Goal: Information Seeking & Learning: Understand process/instructions

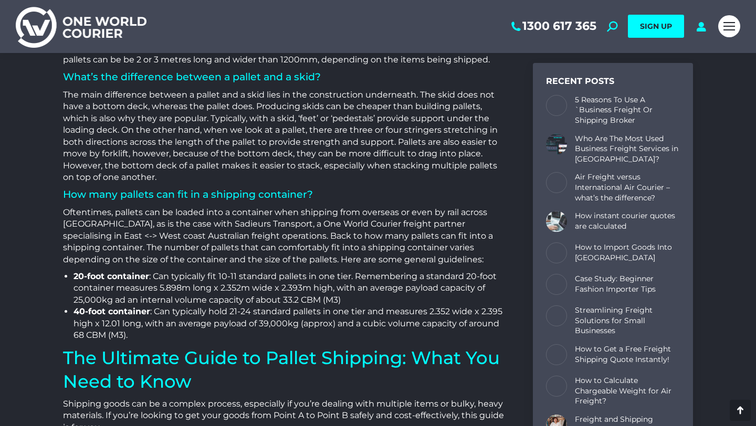
scroll to position [1100, 0]
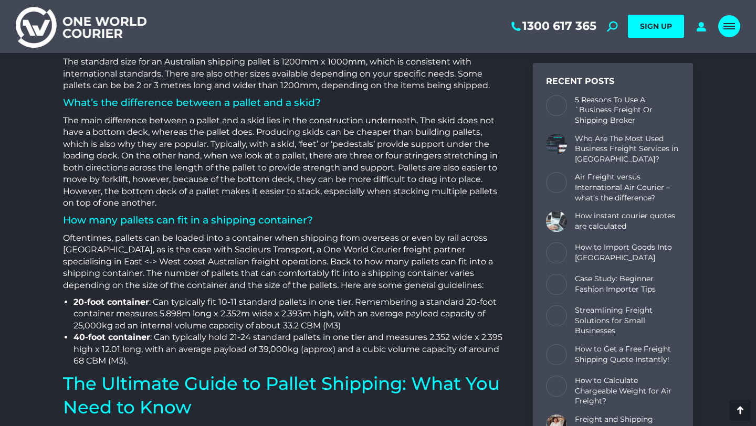
click at [732, 29] on span "Mobile menu icon" at bounding box center [729, 28] width 12 height 1
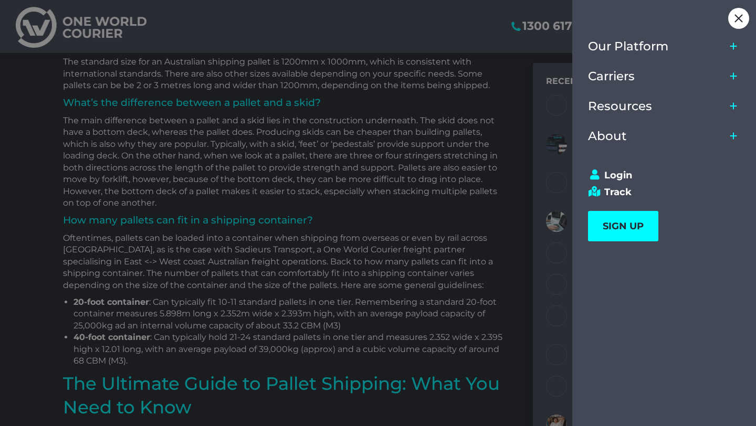
click at [736, 76] on icon "Main Menu" at bounding box center [733, 76] width 7 height 7
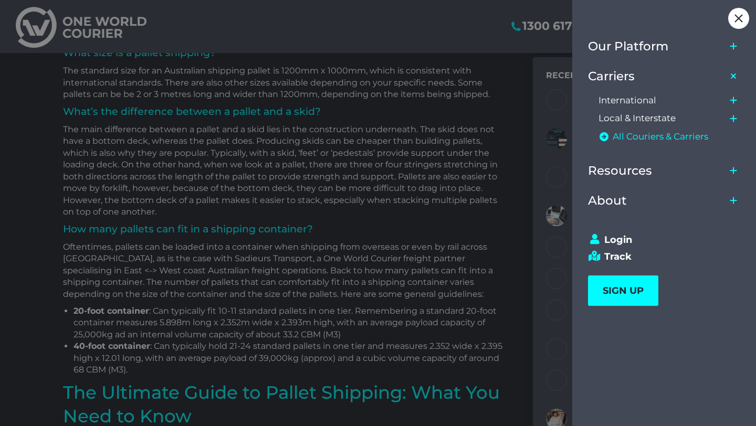
scroll to position [1092, 0]
click at [637, 135] on span "All Couriers & Carriers" at bounding box center [660, 136] width 96 height 11
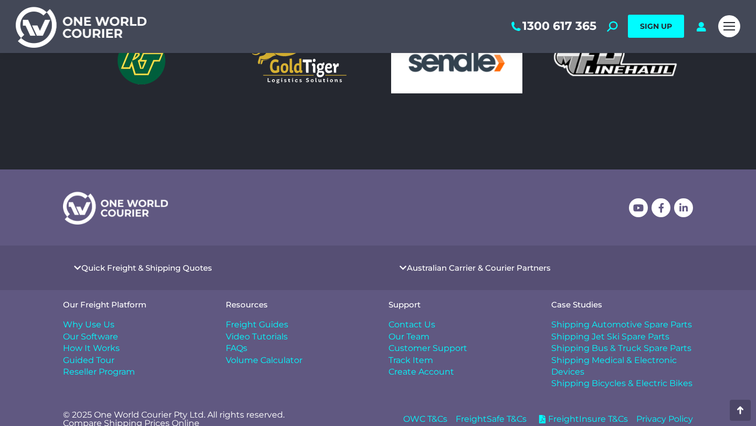
scroll to position [995, 0]
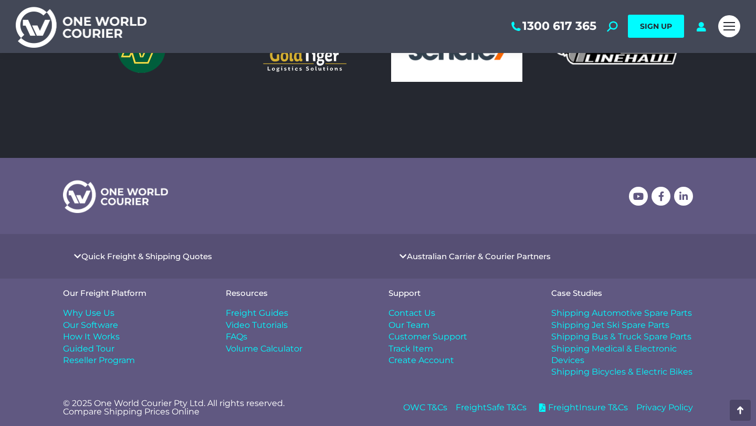
click at [115, 361] on span "Reseller Program" at bounding box center [99, 361] width 72 height 12
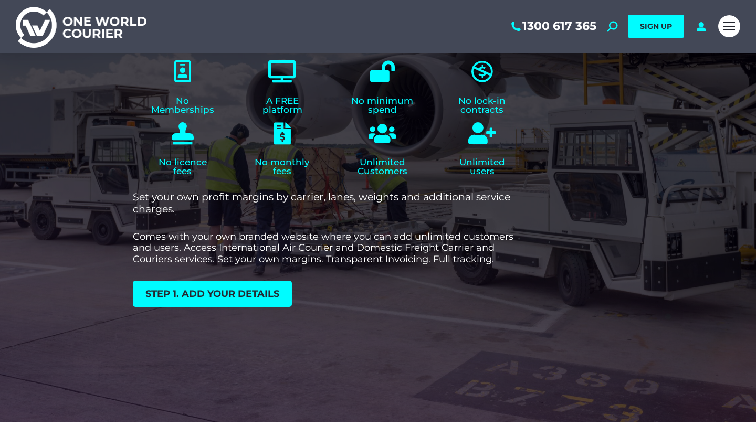
scroll to position [153, 0]
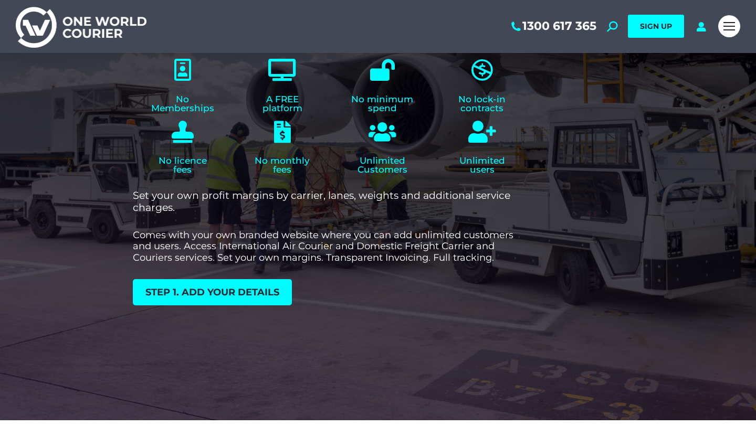
click at [221, 293] on span "Step 1. add your details" at bounding box center [212, 292] width 134 height 9
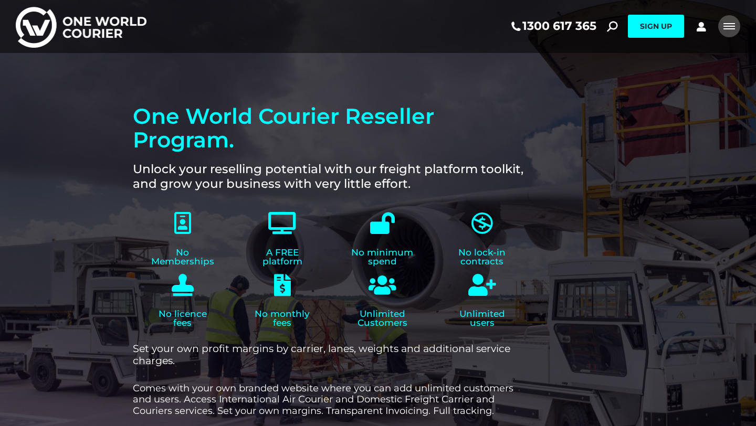
click at [726, 25] on div "Mobile menu icon" at bounding box center [729, 26] width 12 height 8
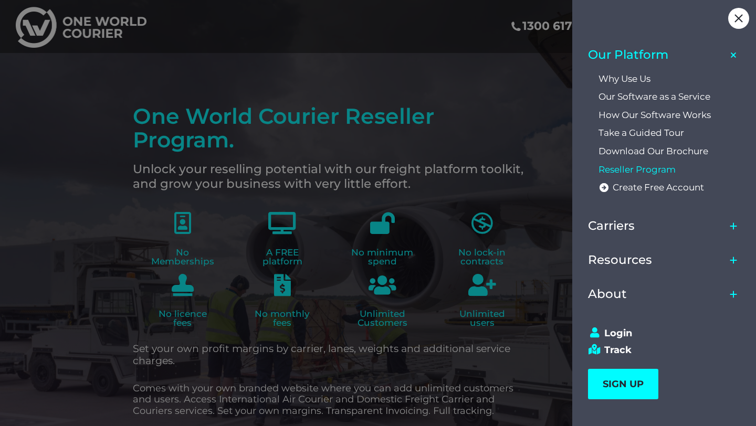
click at [733, 260] on icon "Main Menu" at bounding box center [733, 260] width 7 height 7
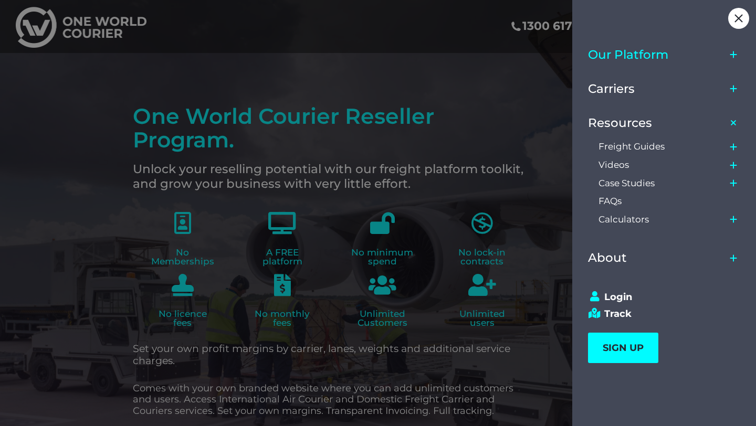
click at [733, 165] on icon "Main Menu" at bounding box center [733, 165] width 7 height 7
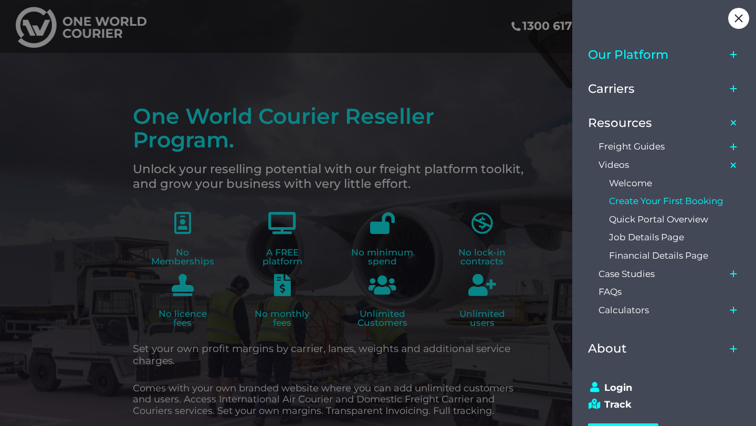
click at [710, 203] on span "Create Your First Booking" at bounding box center [666, 201] width 114 height 11
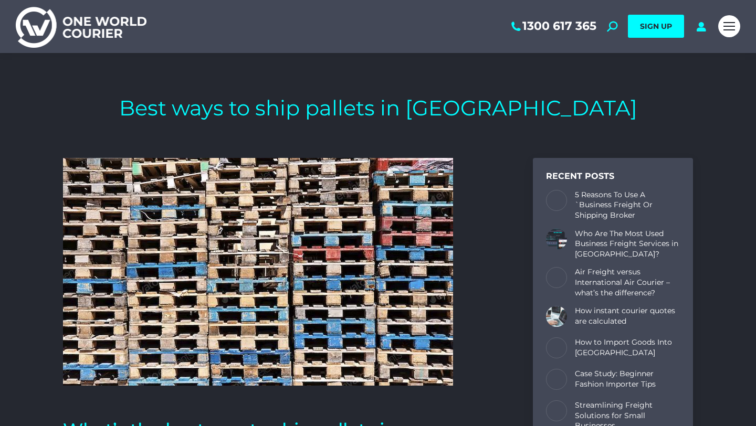
scroll to position [2162, 630]
click at [724, 27] on div "Mobile menu icon" at bounding box center [729, 26] width 12 height 8
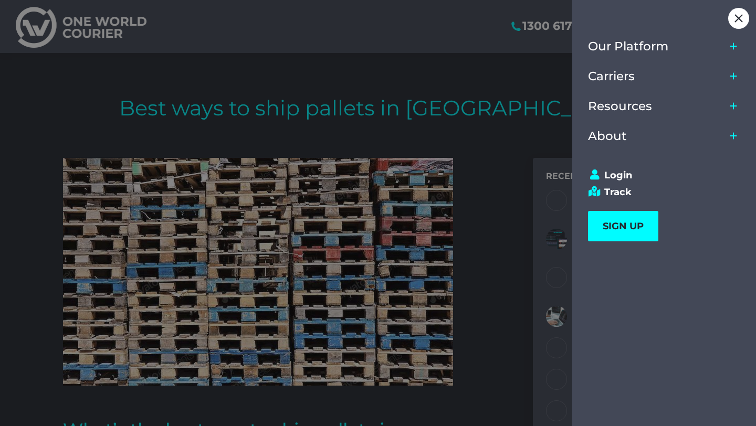
click at [732, 107] on icon "Main Menu" at bounding box center [733, 106] width 8 height 8
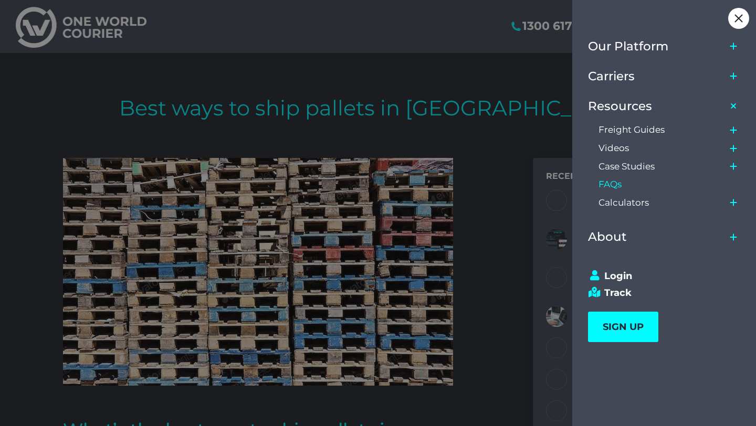
click at [618, 187] on span "FAQs" at bounding box center [609, 184] width 23 height 11
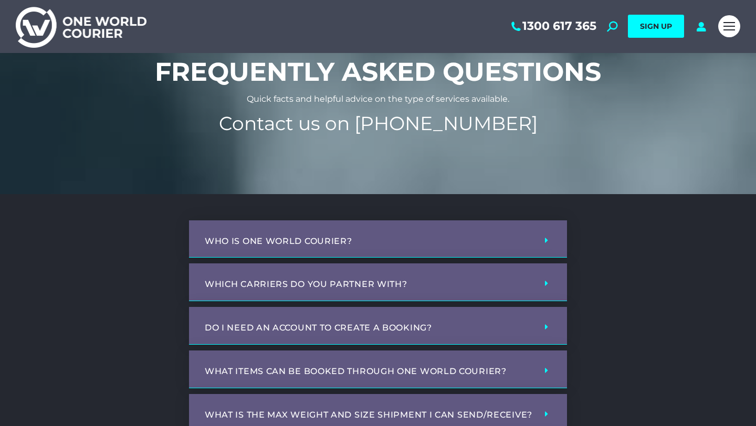
scroll to position [50, 0]
click at [543, 238] on span at bounding box center [543, 240] width 8 height 9
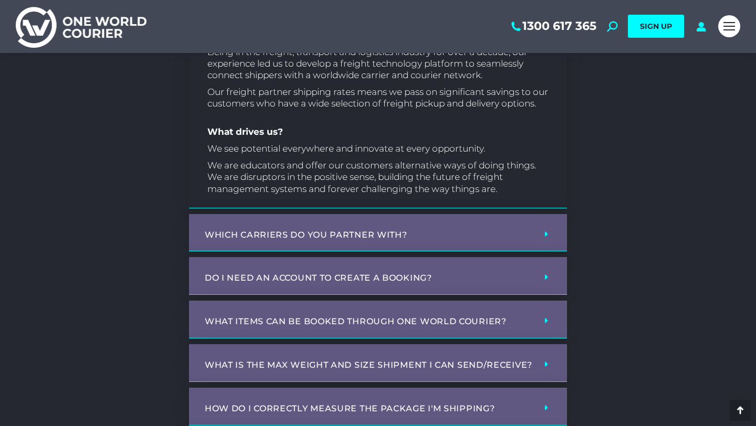
scroll to position [310, 0]
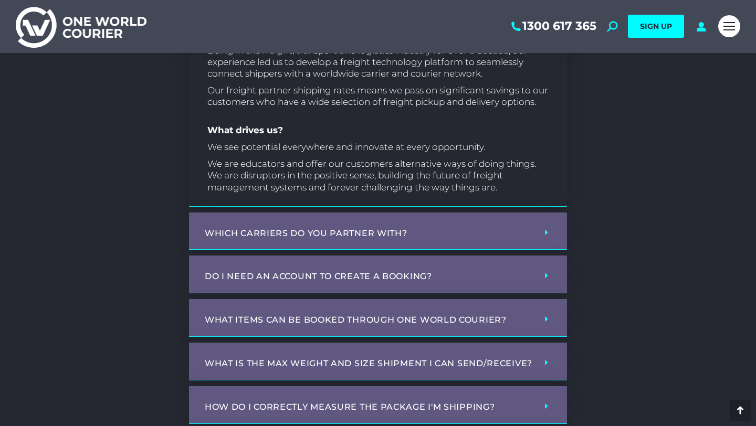
click at [545, 230] on icon at bounding box center [546, 232] width 3 height 8
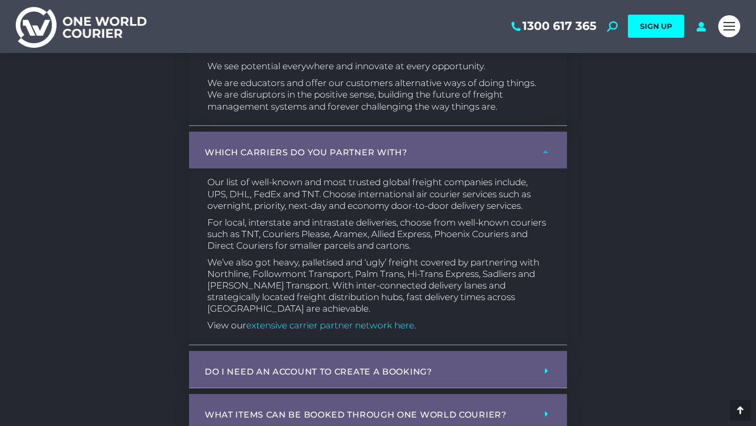
scroll to position [395, 0]
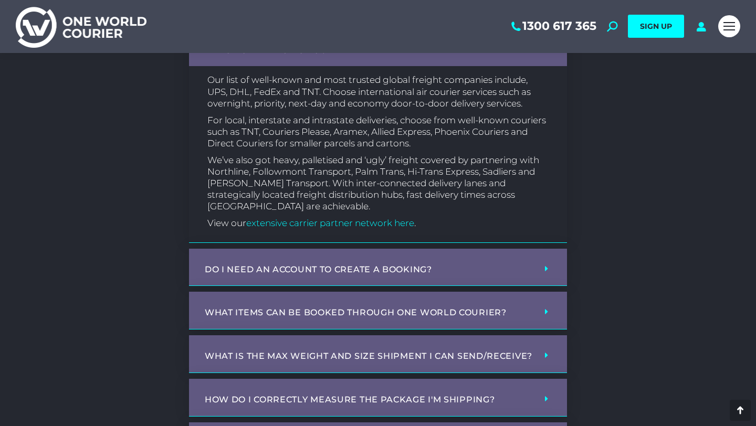
click at [545, 268] on icon at bounding box center [546, 268] width 3 height 8
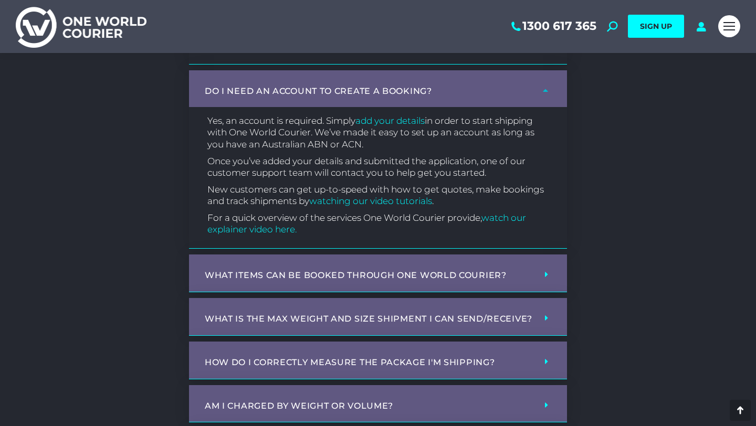
scroll to position [675, 0]
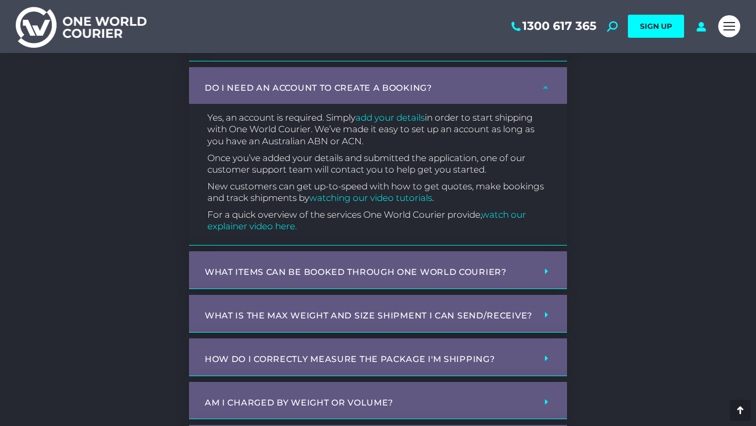
click at [542, 270] on span at bounding box center [543, 271] width 8 height 9
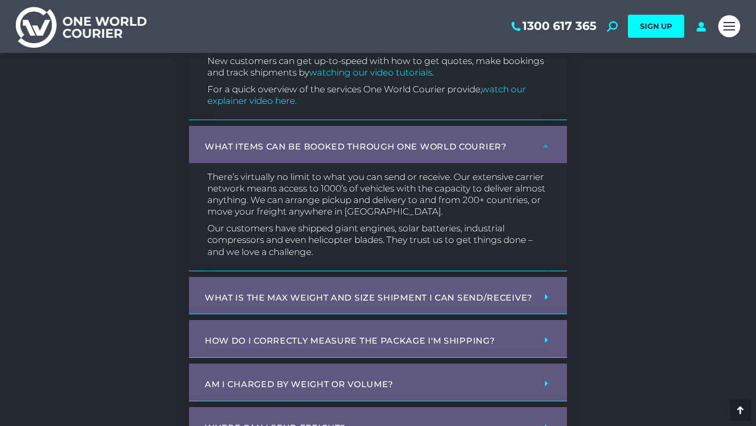
scroll to position [801, 0]
click at [542, 297] on span at bounding box center [543, 296] width 8 height 9
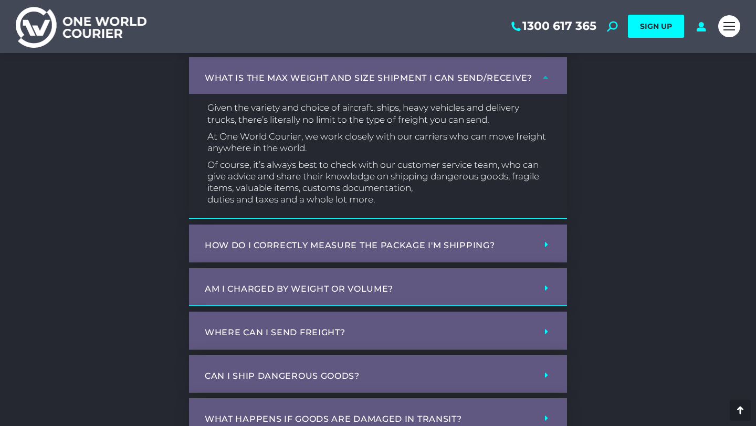
scroll to position [1024, 0]
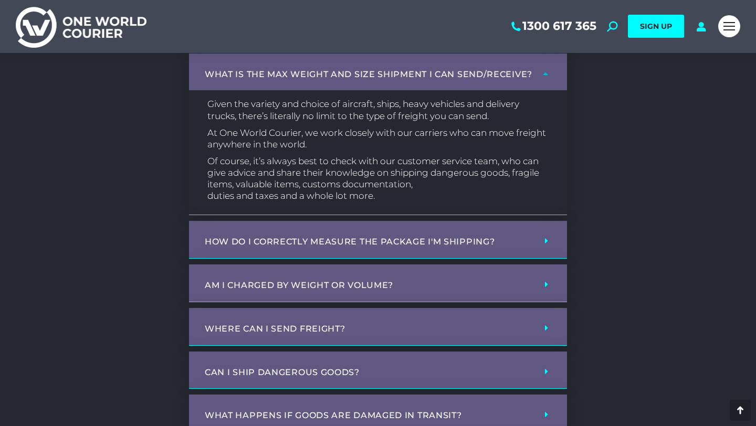
click at [543, 282] on span at bounding box center [543, 284] width 8 height 9
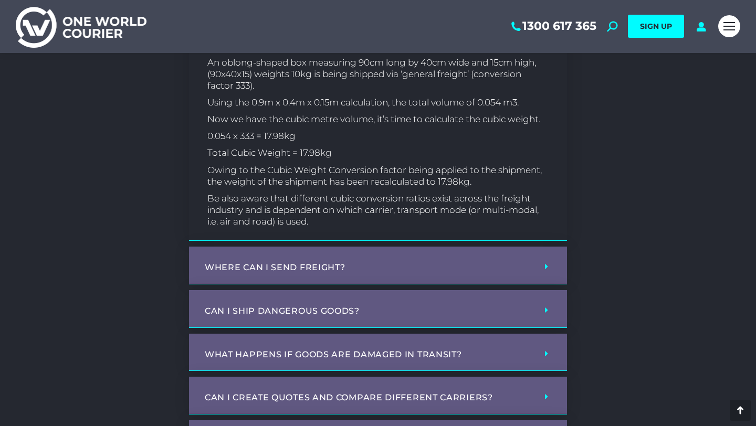
scroll to position [1589, 0]
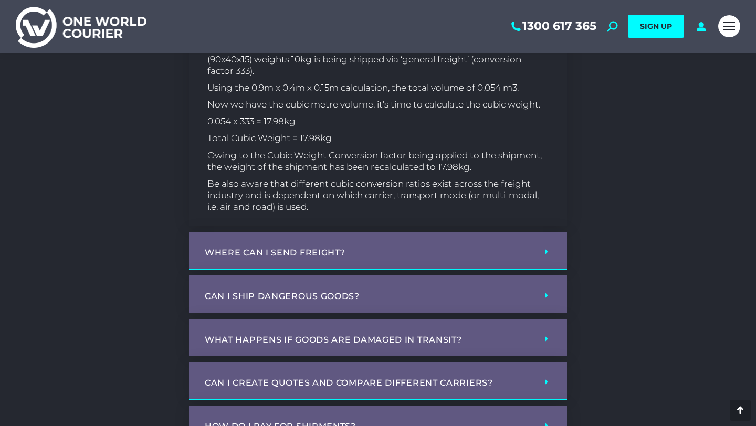
click at [544, 252] on span at bounding box center [543, 252] width 8 height 9
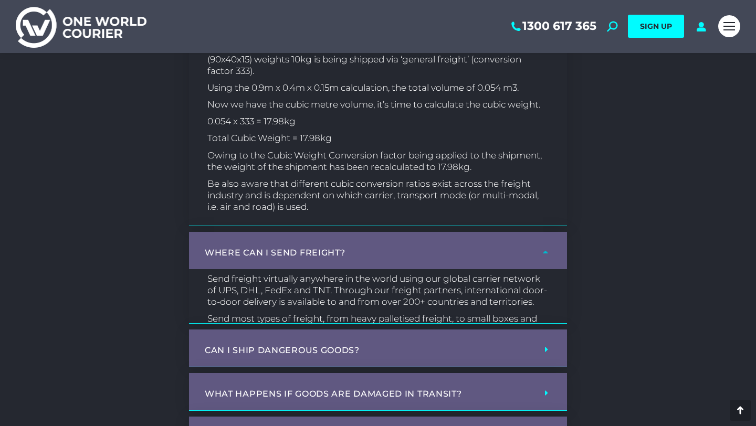
scroll to position [1600, 0]
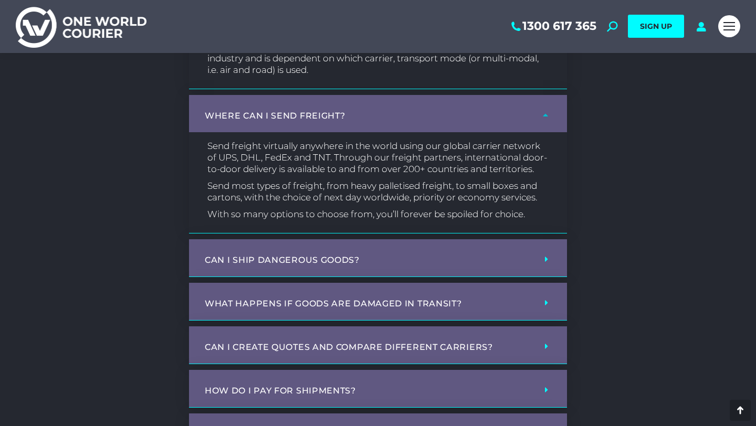
click at [545, 320] on div "What happens if goods are damaged in transit?" at bounding box center [378, 302] width 378 height 38
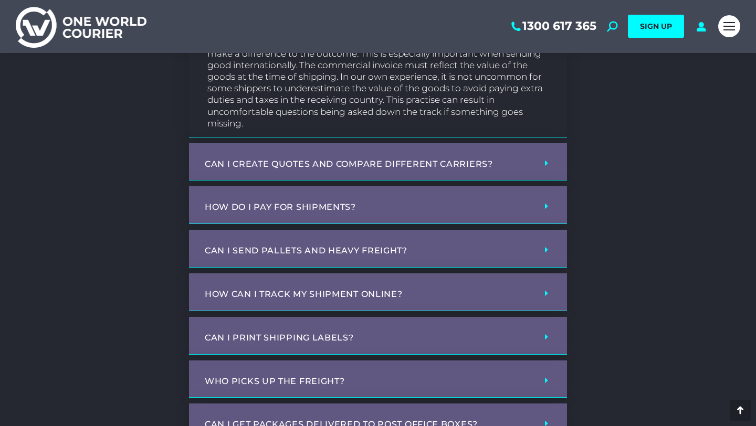
scroll to position [2218, 0]
click at [545, 211] on icon at bounding box center [546, 207] width 3 height 8
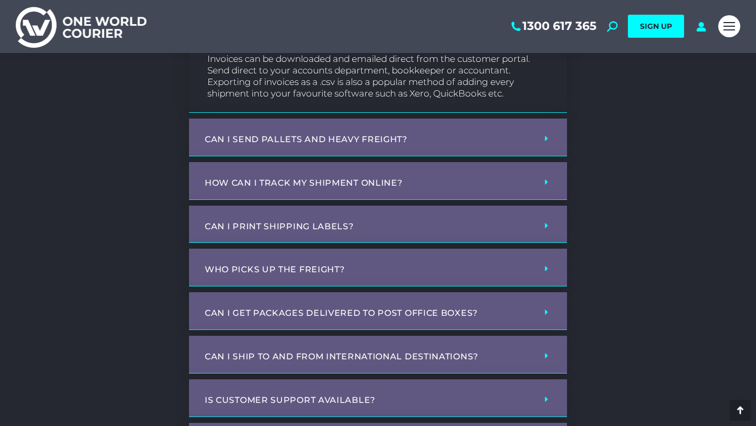
scroll to position [2455, 0]
click at [543, 230] on span at bounding box center [543, 225] width 8 height 9
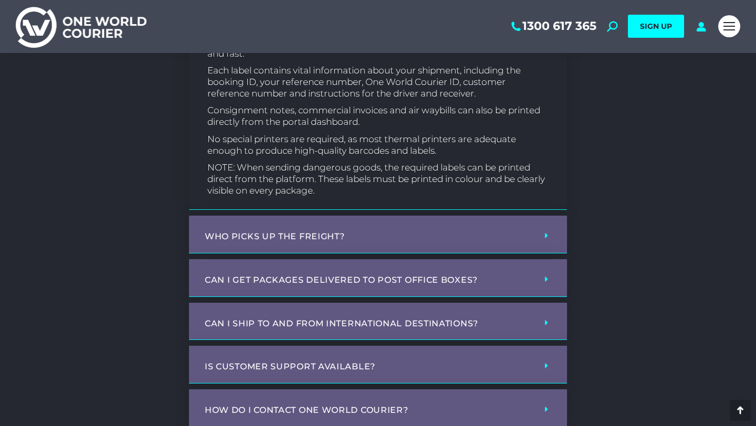
scroll to position [2734, 0]
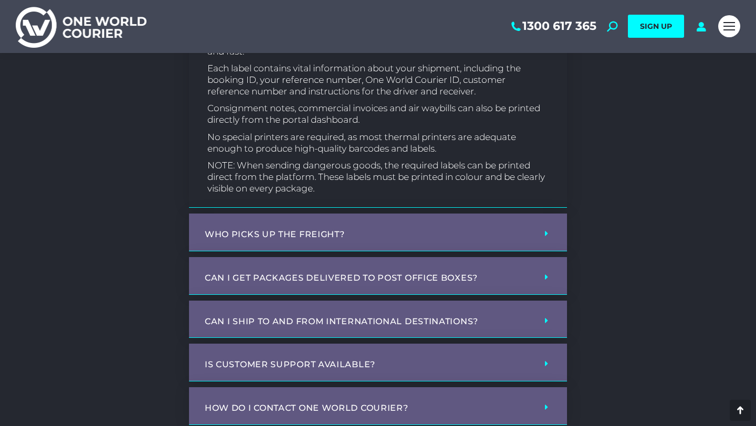
click at [542, 238] on span at bounding box center [543, 233] width 8 height 9
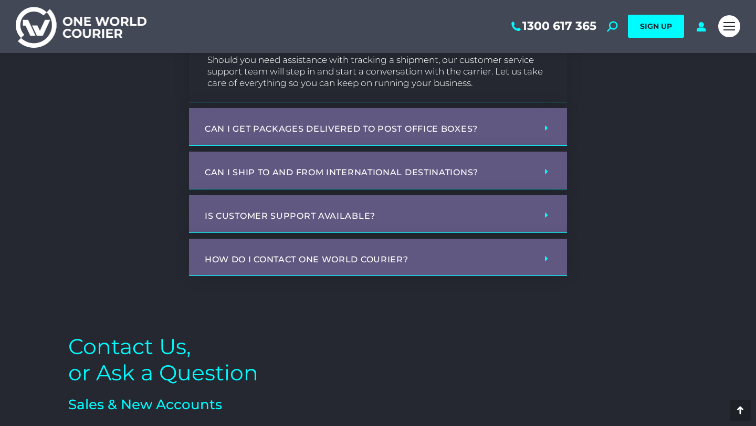
scroll to position [3084, 0]
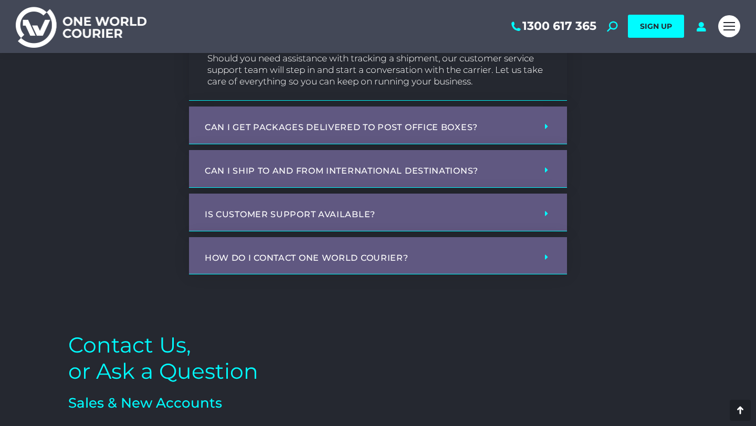
click at [535, 269] on div "How do I contact One World Courier?" at bounding box center [378, 256] width 378 height 38
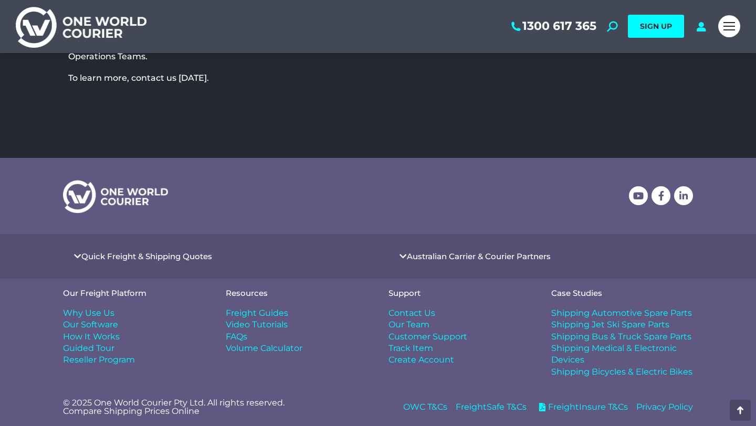
scroll to position [3840, 0]
click at [109, 348] on span "Guided Tour" at bounding box center [88, 349] width 51 height 12
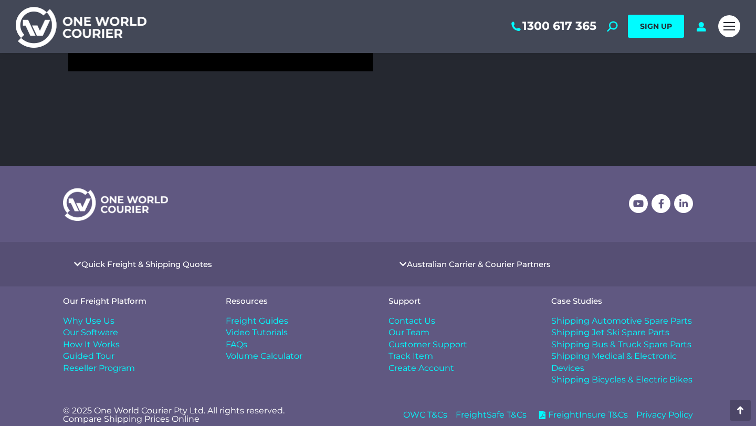
scroll to position [928, 0]
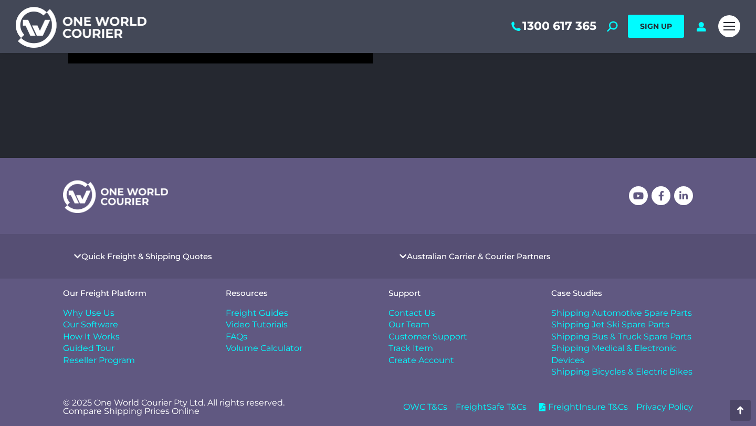
click at [120, 359] on span "Reseller Program" at bounding box center [99, 361] width 72 height 12
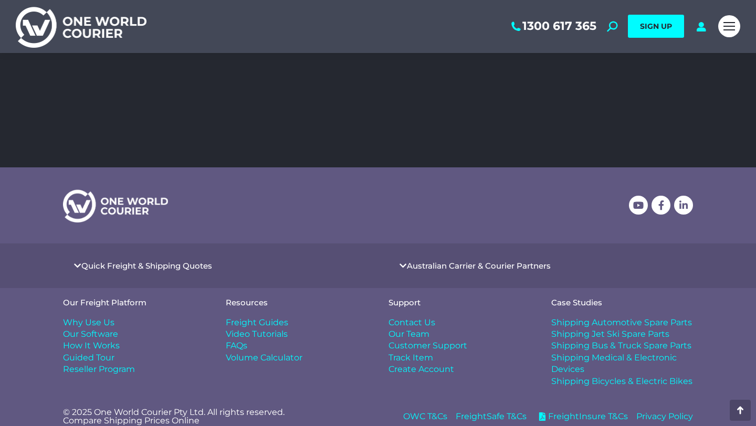
scroll to position [1981, 0]
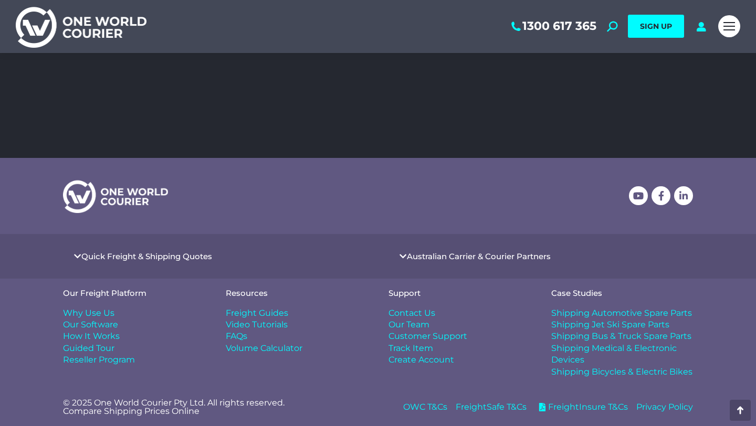
click at [280, 349] on span "Volume Calculator" at bounding box center [264, 349] width 77 height 12
click at [264, 312] on span "Freight Guides" at bounding box center [257, 314] width 62 height 12
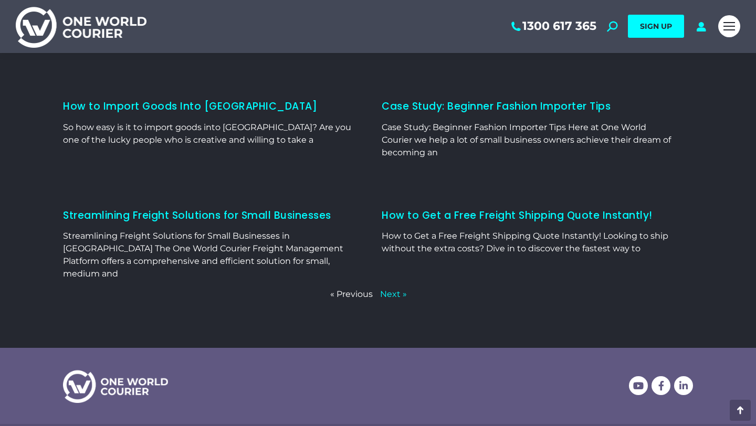
scroll to position [522, 0]
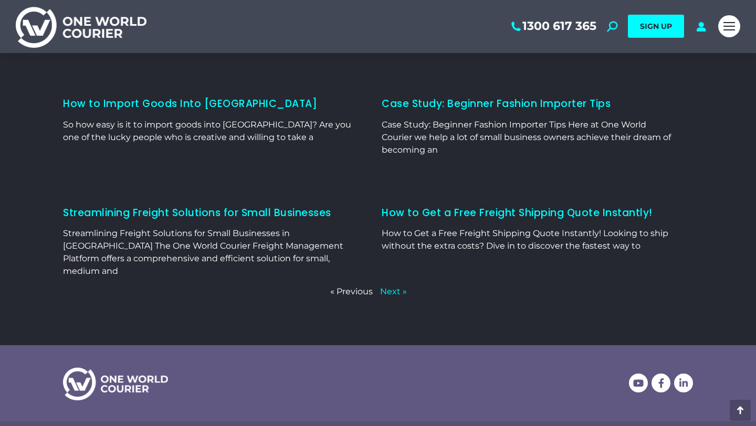
click at [485, 206] on link "How to Get a Free Freight Shipping Quote Instantly!" at bounding box center [517, 213] width 271 height 14
